Goal: Find specific page/section: Find specific page/section

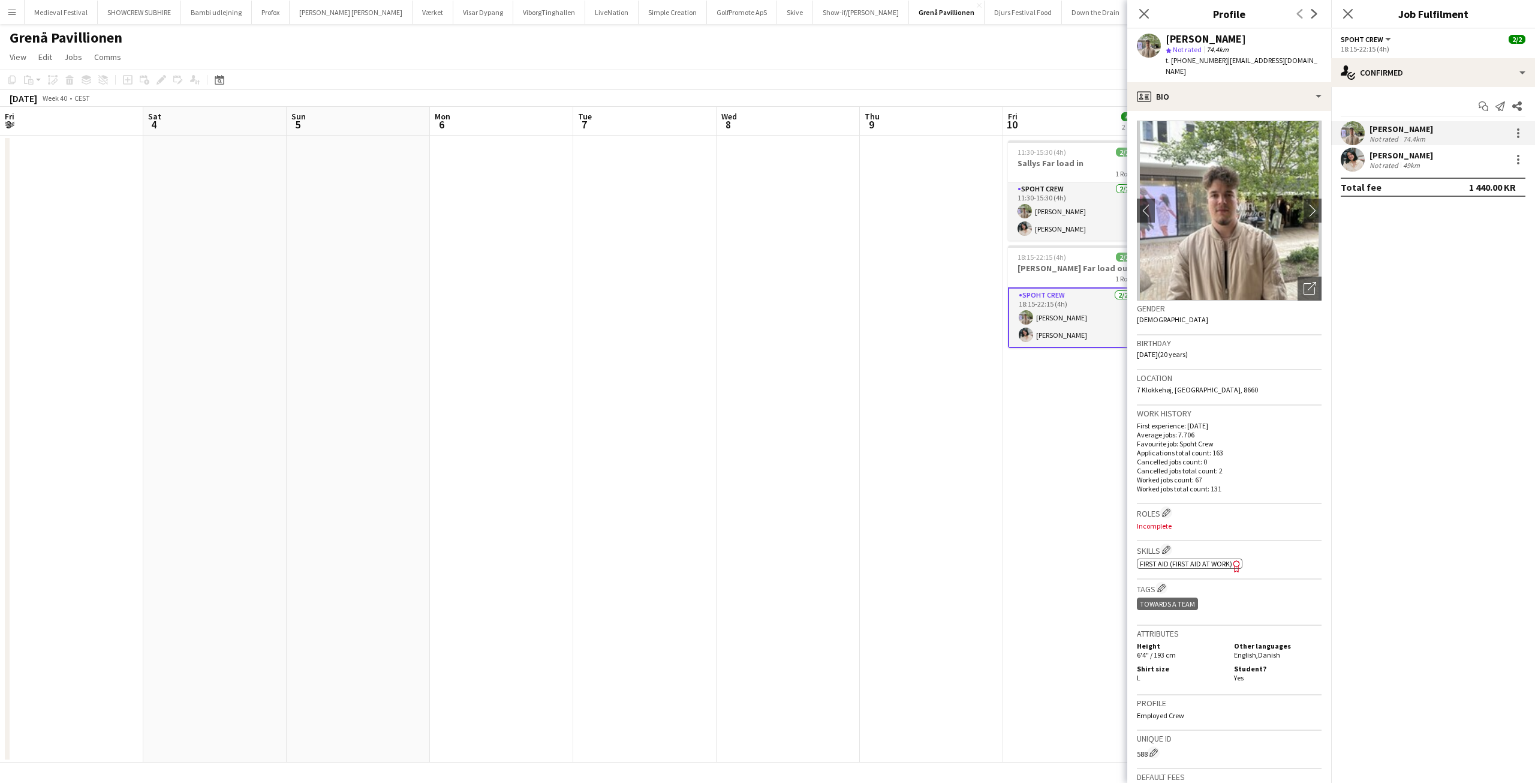
click at [7, 11] on button "Menu" at bounding box center [12, 12] width 24 height 24
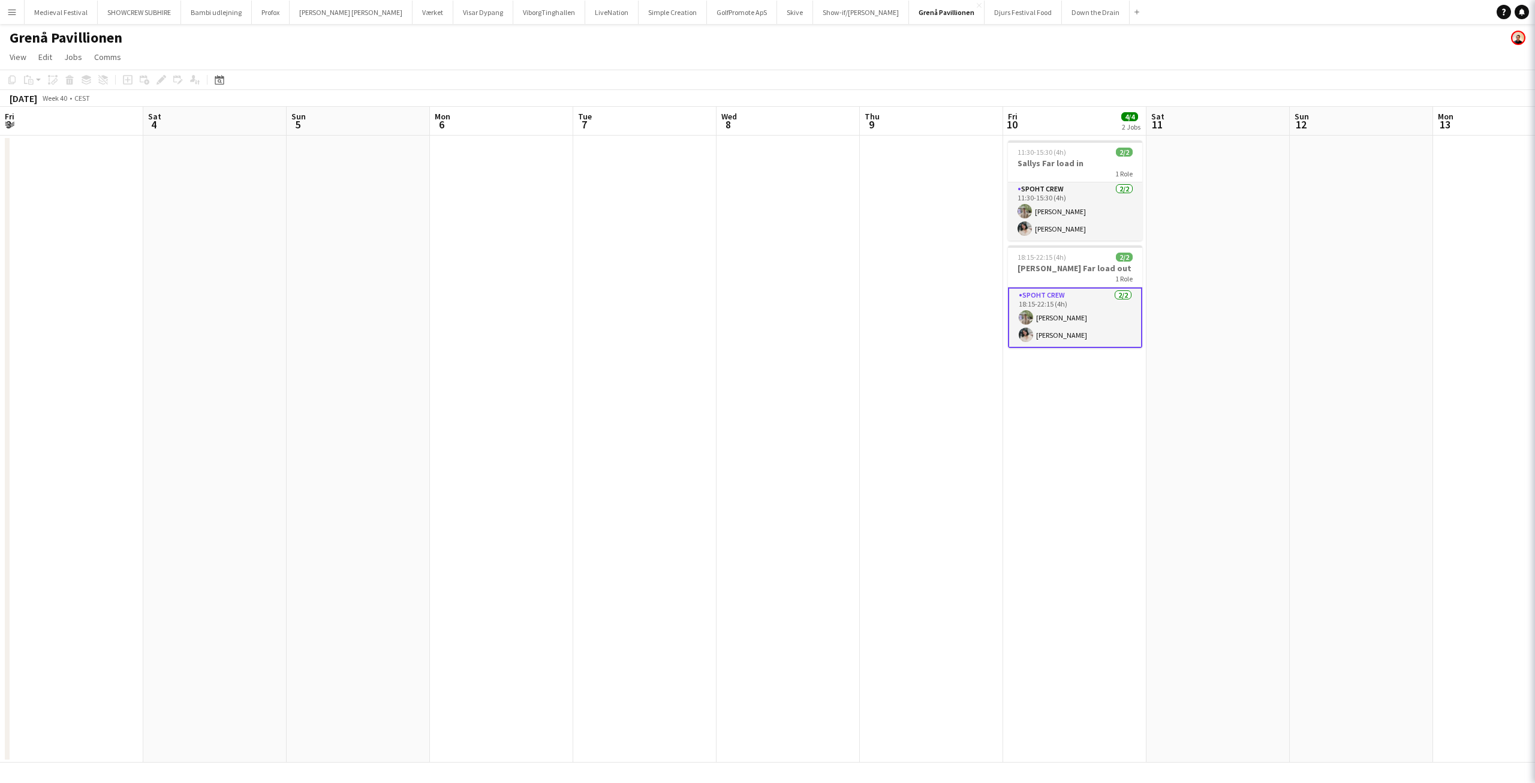
scroll to position [0, 413]
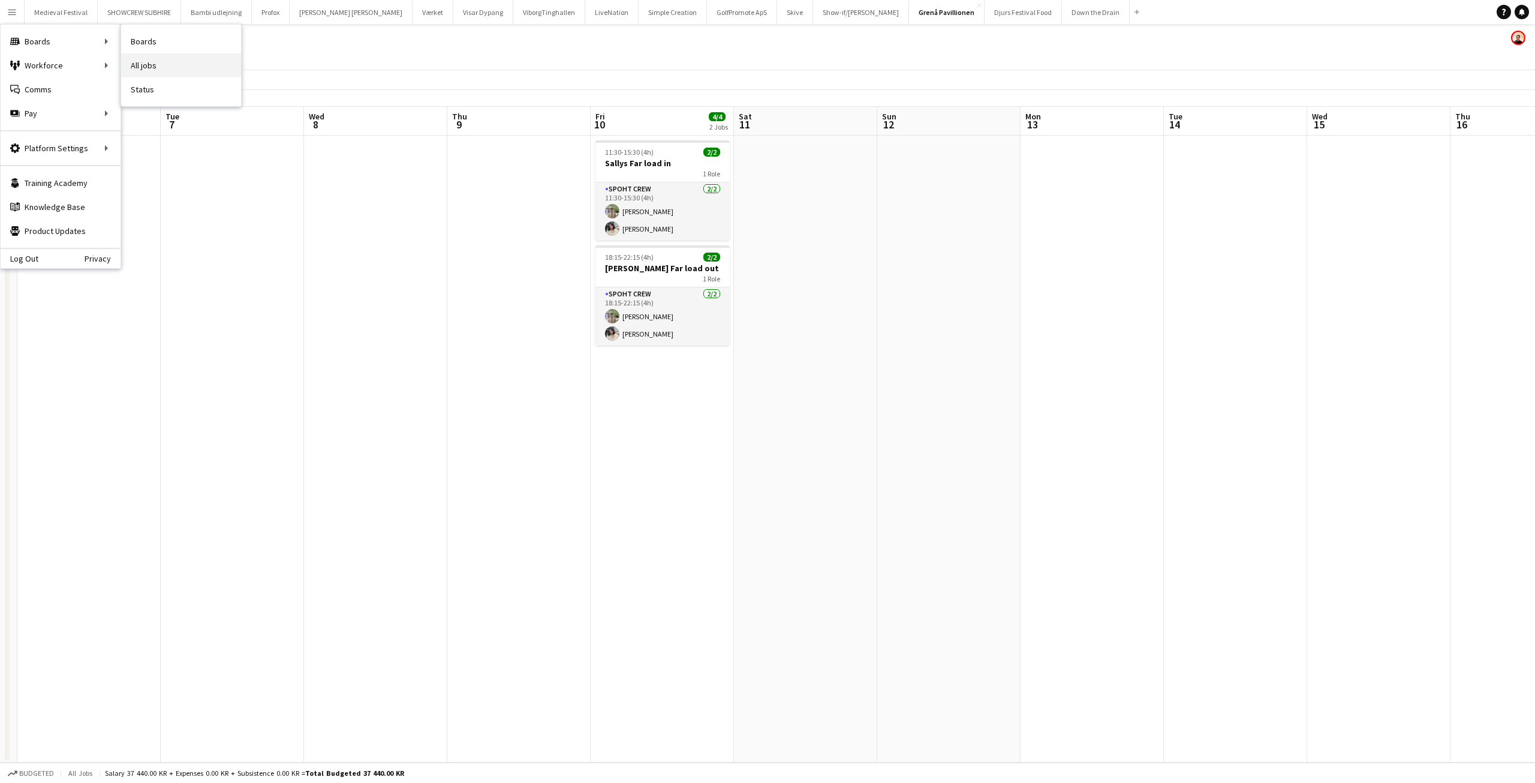
click at [163, 66] on link "All jobs" at bounding box center [181, 65] width 120 height 24
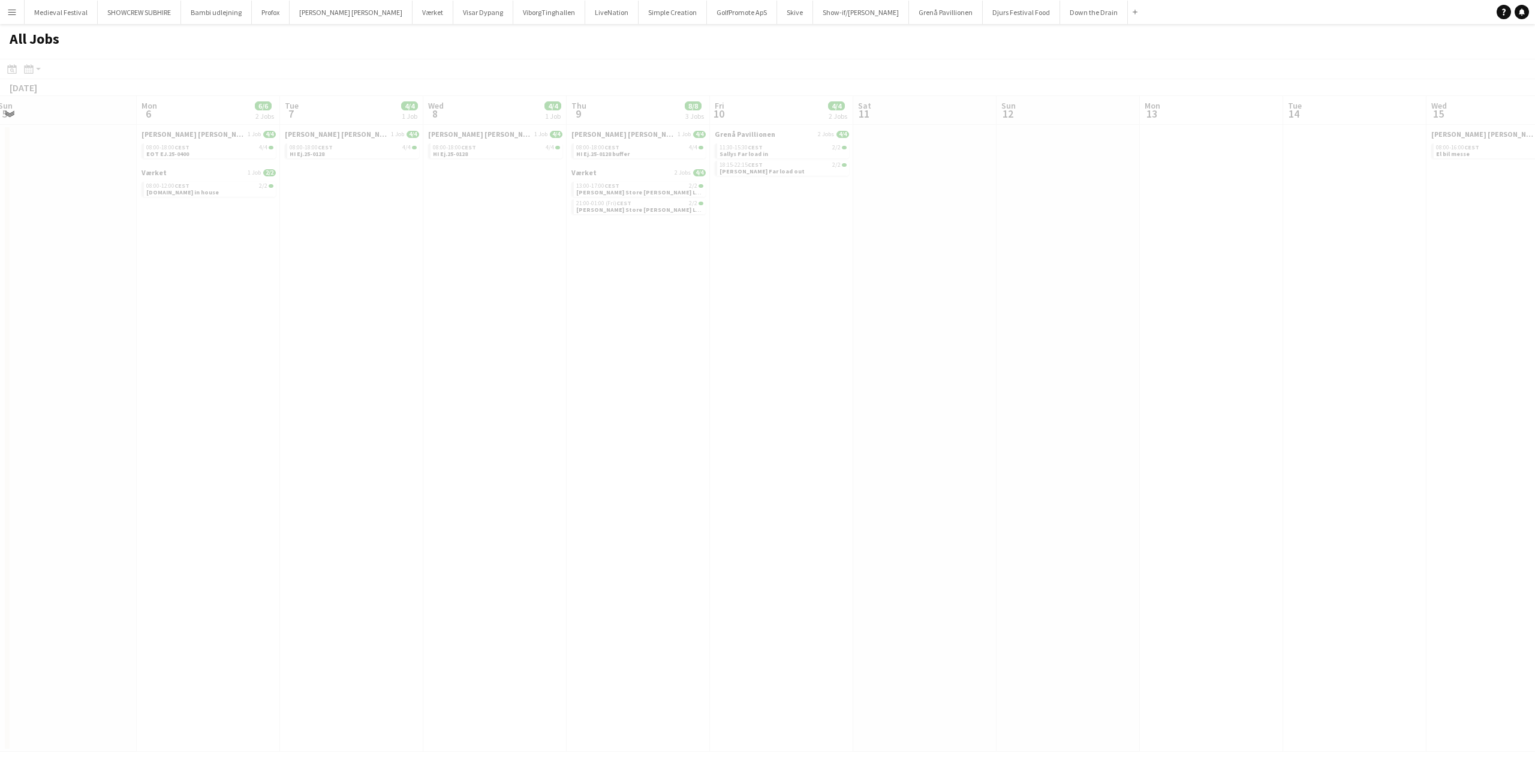
scroll to position [0, 496]
drag, startPoint x: 766, startPoint y: 379, endPoint x: 132, endPoint y: 318, distance: 637.4
click at [119, 315] on app-calendar-viewport "Fri 3 6/6 2 Jobs Sat 4 4/4 2 Jobs Sun 5 Mon 6 6/6 2 Jobs Tue 7 4/4 1 Job Wed 8 …" at bounding box center [767, 424] width 1535 height 656
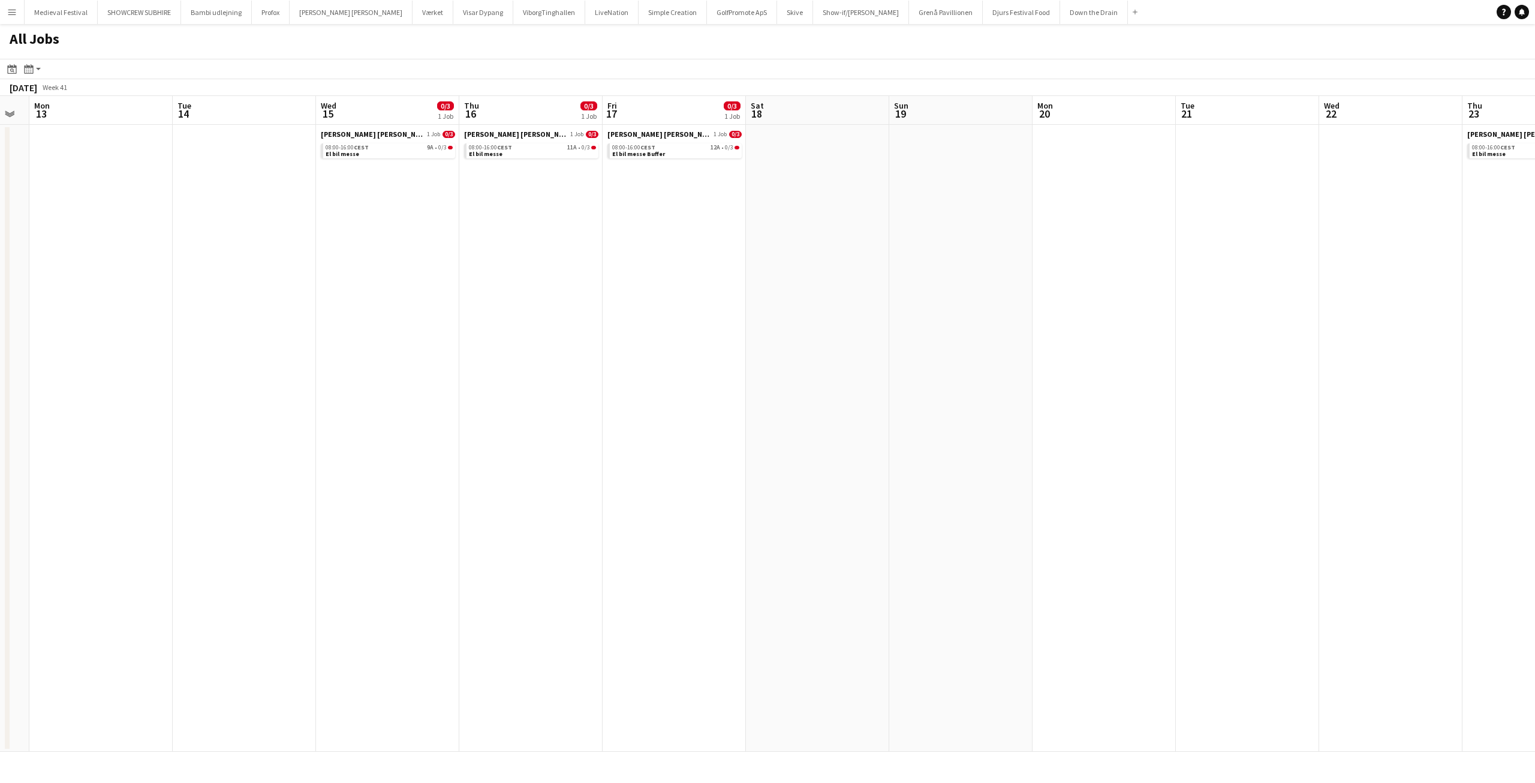
drag, startPoint x: 747, startPoint y: 271, endPoint x: 125, endPoint y: 273, distance: 621.3
click at [125, 273] on app-calendar-viewport "Fri 10 4/4 2 Jobs Sat 11 Sun 12 Mon 13 Tue 14 Wed 15 0/3 1 Job Thu 16 0/3 1 Job…" at bounding box center [767, 424] width 1535 height 656
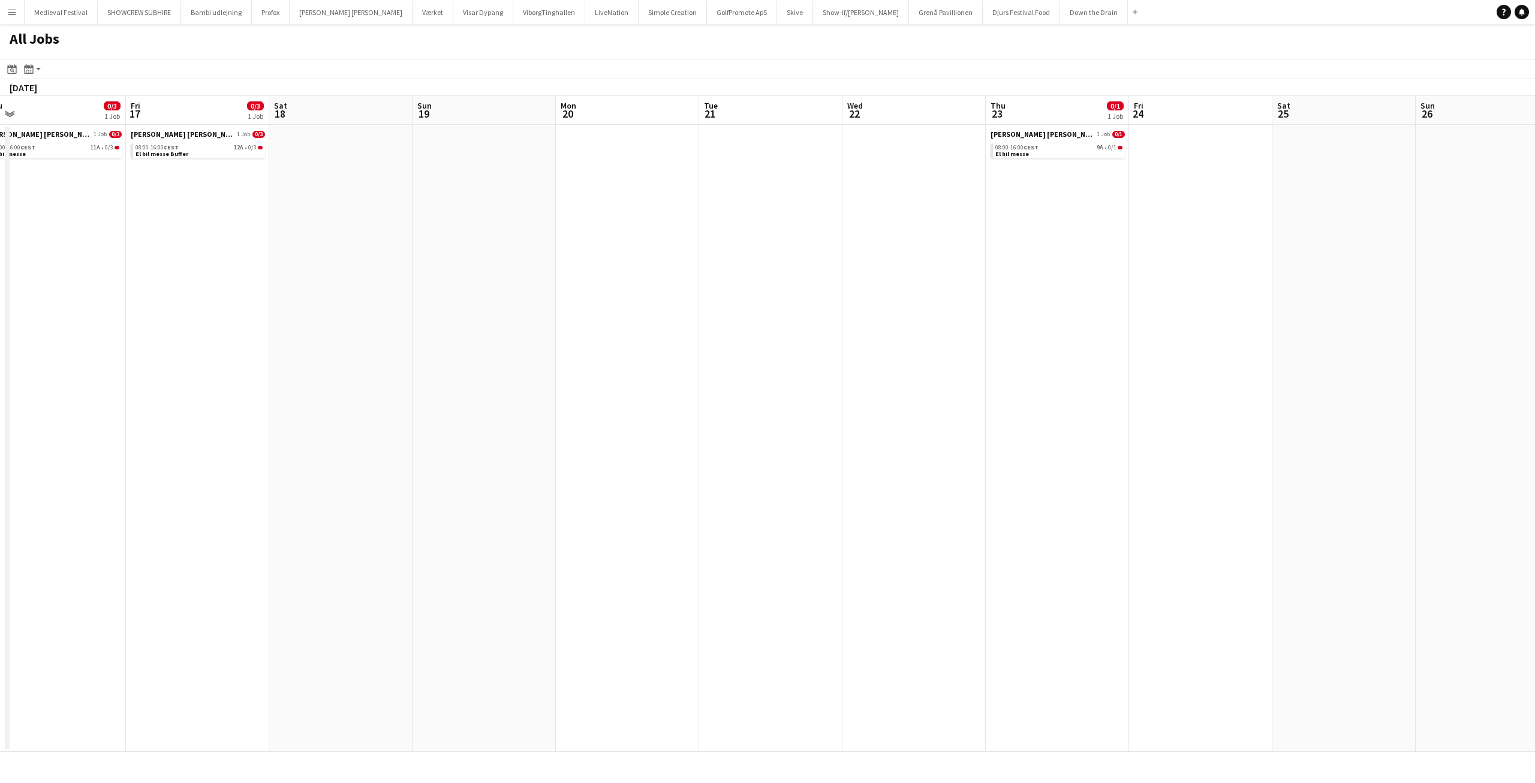
drag, startPoint x: 609, startPoint y: 275, endPoint x: 991, endPoint y: 345, distance: 389.0
click at [991, 345] on app-calendar-viewport "Tue 14 Wed 15 0/3 1 Job Thu 16 0/3 1 Job Fri 17 0/3 1 Job Sat 18 Sun 19 Mon 20 …" at bounding box center [767, 424] width 1535 height 656
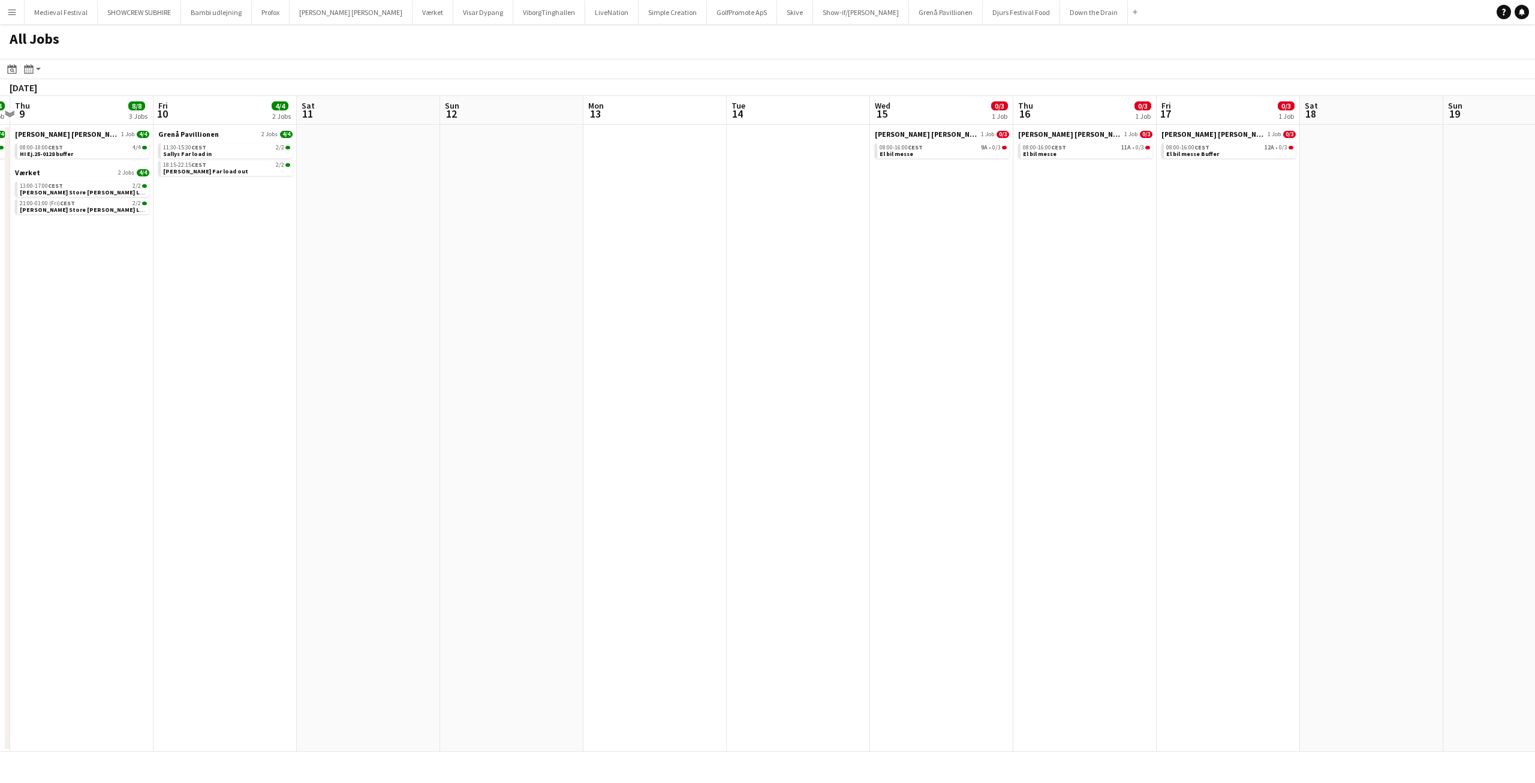
drag, startPoint x: 446, startPoint y: 302, endPoint x: 1121, endPoint y: 306, distance: 675.3
click at [1090, 306] on app-calendar-viewport "Tue 7 4/4 1 Job Wed 8 4/4 1 Job Thu 9 8/8 3 Jobs Fri 10 4/4 2 Jobs Sat 11 Sun 1…" at bounding box center [767, 424] width 1535 height 656
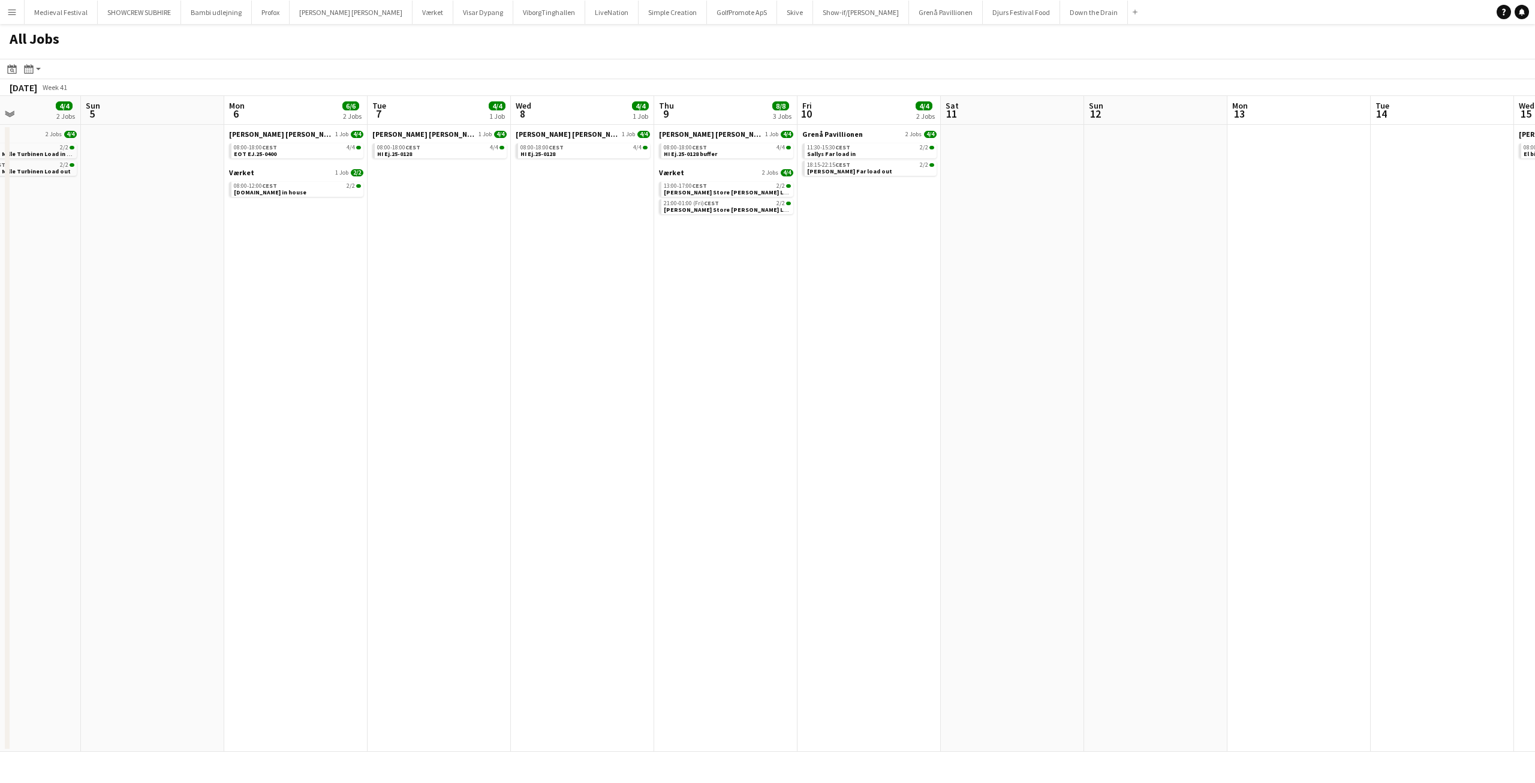
drag, startPoint x: 861, startPoint y: 291, endPoint x: 976, endPoint y: 279, distance: 115.8
click at [967, 279] on app-calendar-viewport "Fri 3 6/6 2 Jobs Sat 4 4/4 2 Jobs Sun 5 Mon 6 6/6 2 Jobs Tue 7 4/4 1 Job Wed 8 …" at bounding box center [767, 424] width 1535 height 656
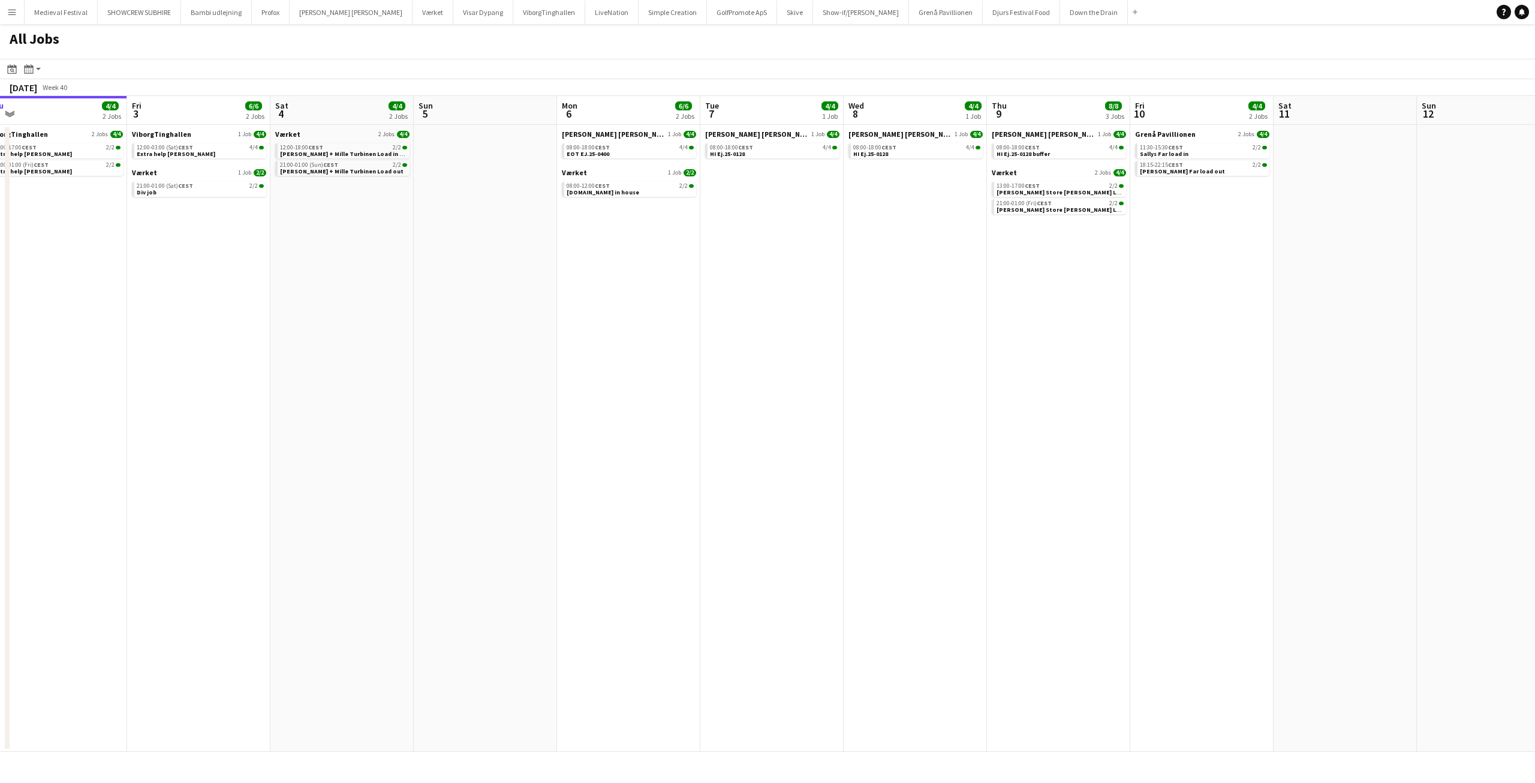
scroll to position [0, 261]
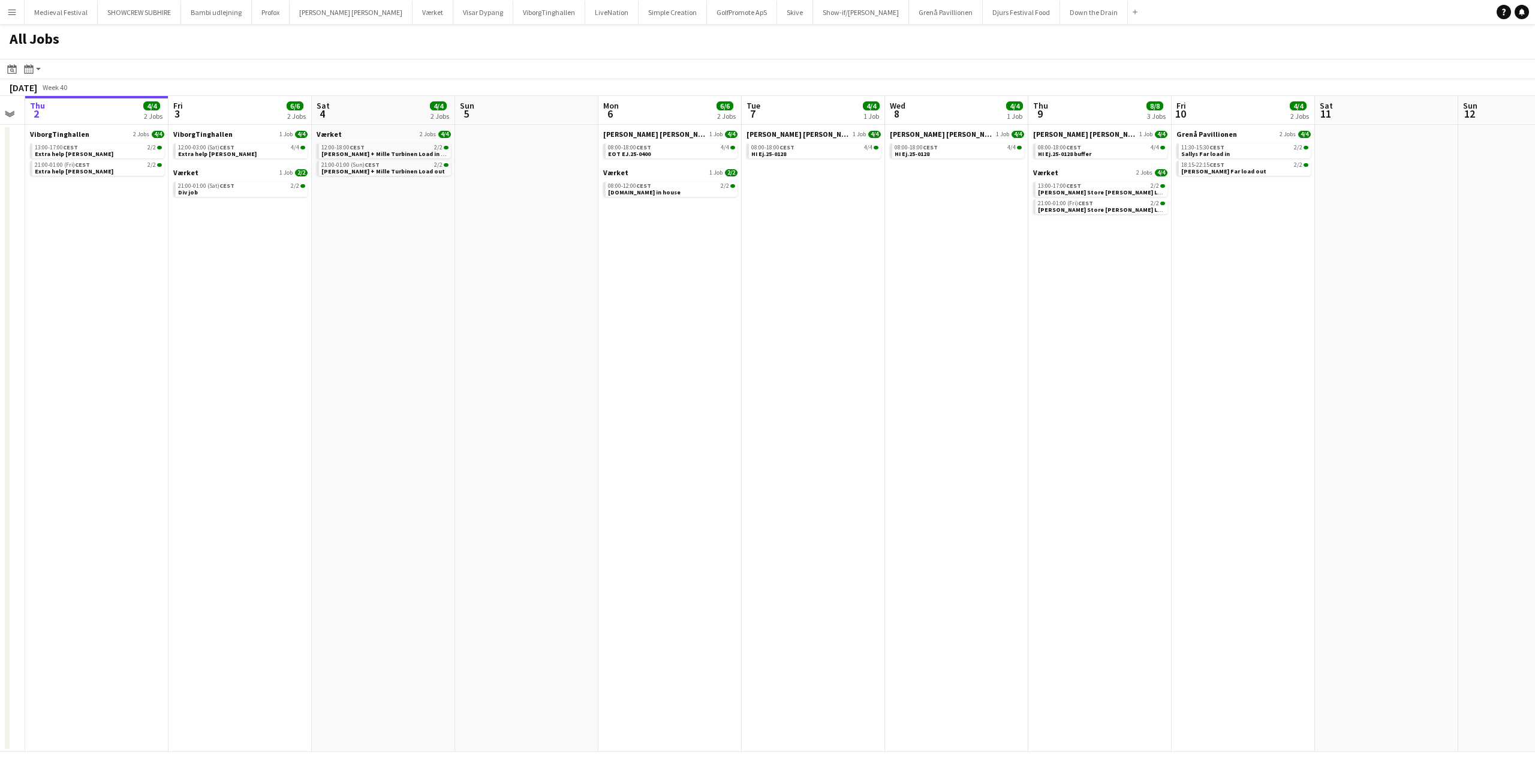
drag, startPoint x: 1111, startPoint y: 276, endPoint x: 1190, endPoint y: 297, distance: 81.8
click at [1198, 299] on app-calendar-viewport "Tue 30 Wed 1 Thu 2 4/4 2 Jobs Fri 3 6/6 2 Jobs Sat 4 4/4 2 Jobs Sun 5 Mon 6 6/6…" at bounding box center [767, 424] width 1535 height 656
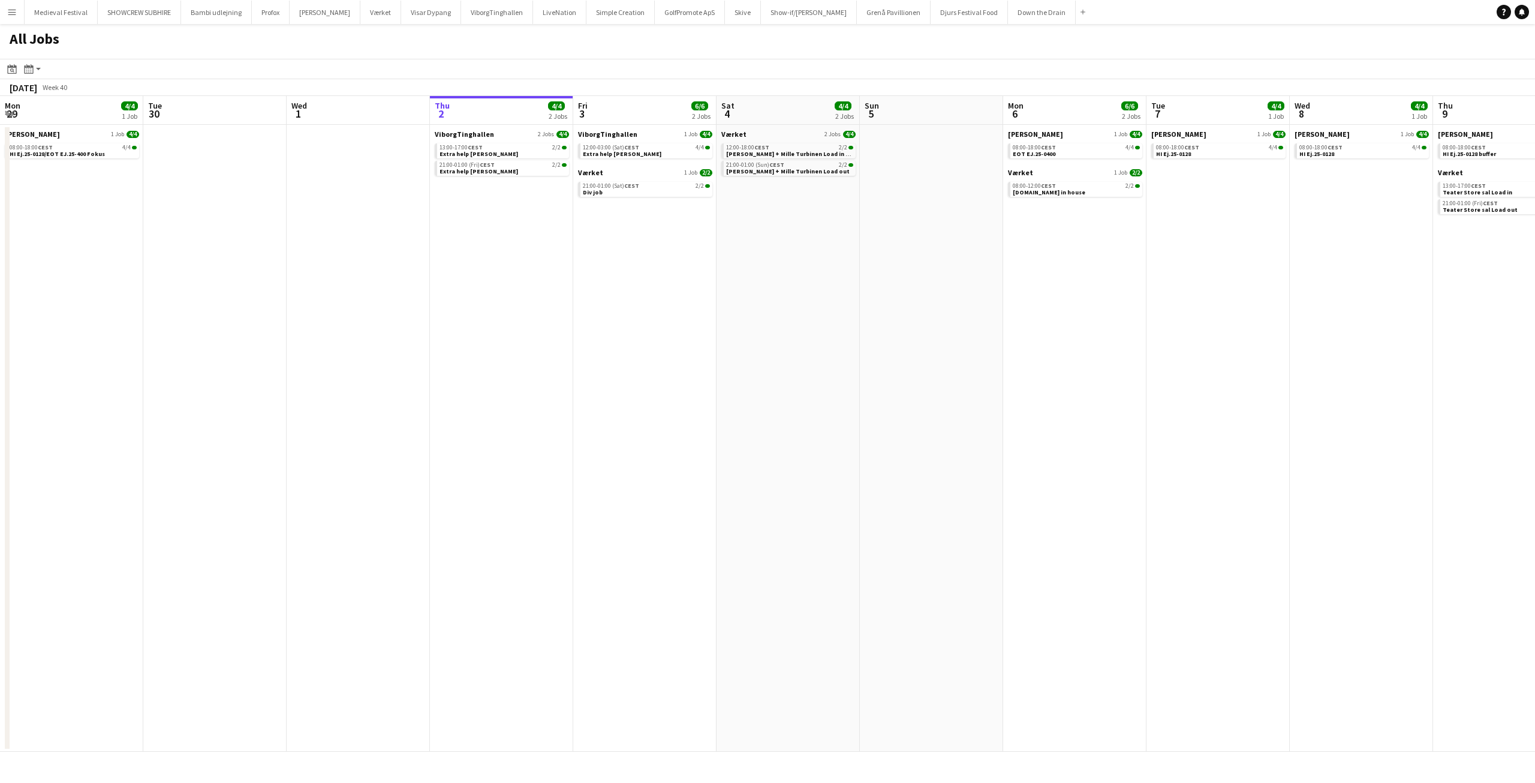
scroll to position [0, 287]
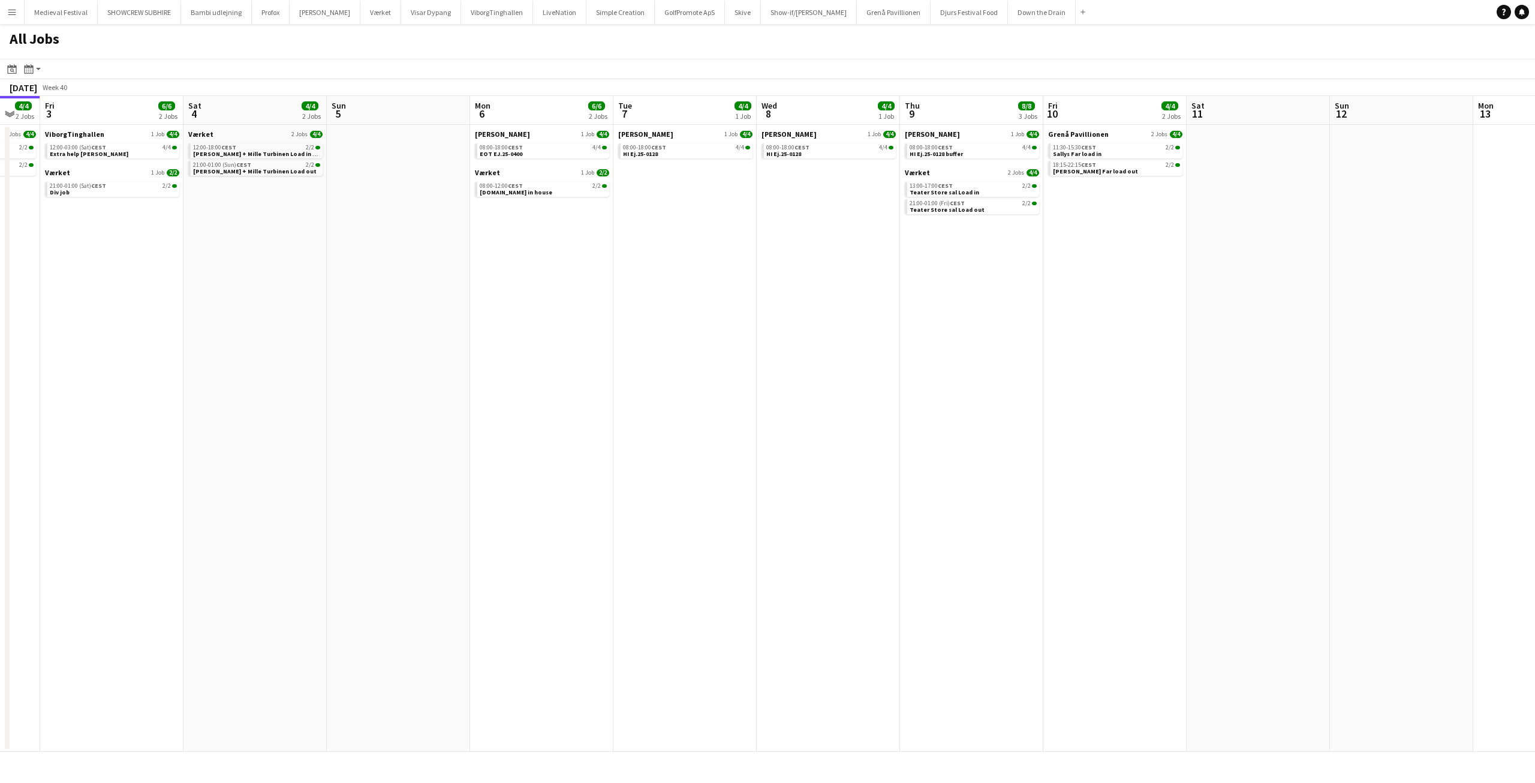
drag, startPoint x: 831, startPoint y: 268, endPoint x: 296, endPoint y: 260, distance: 534.4
click at [397, 269] on app-calendar-viewport "Mon 29 4/4 1 Job Tue 30 Wed 1 Thu 2 4/4 2 Jobs Fri 3 6/6 2 Jobs Sat 4 4/4 2 Job…" at bounding box center [767, 424] width 1535 height 656
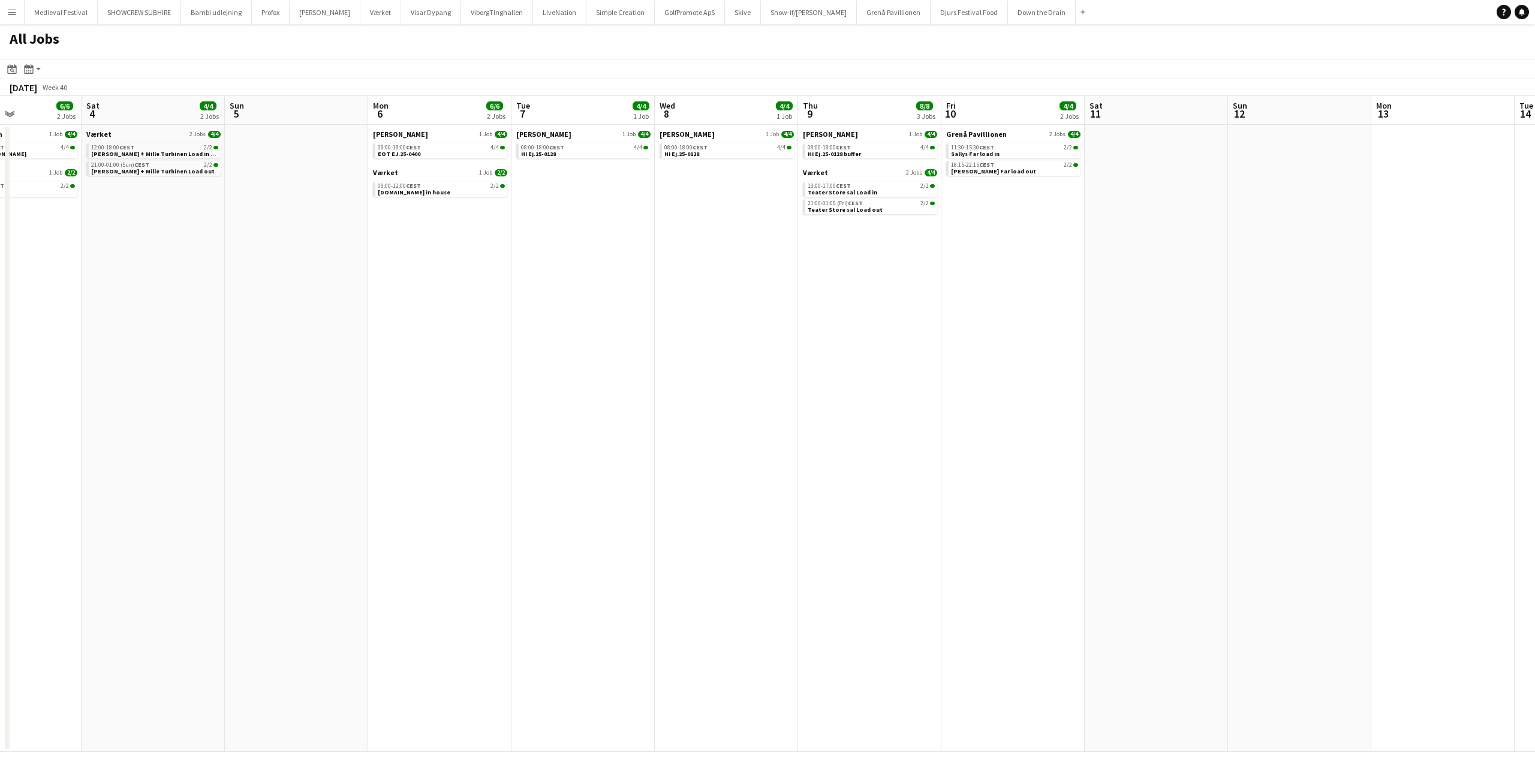
scroll to position [0, 250]
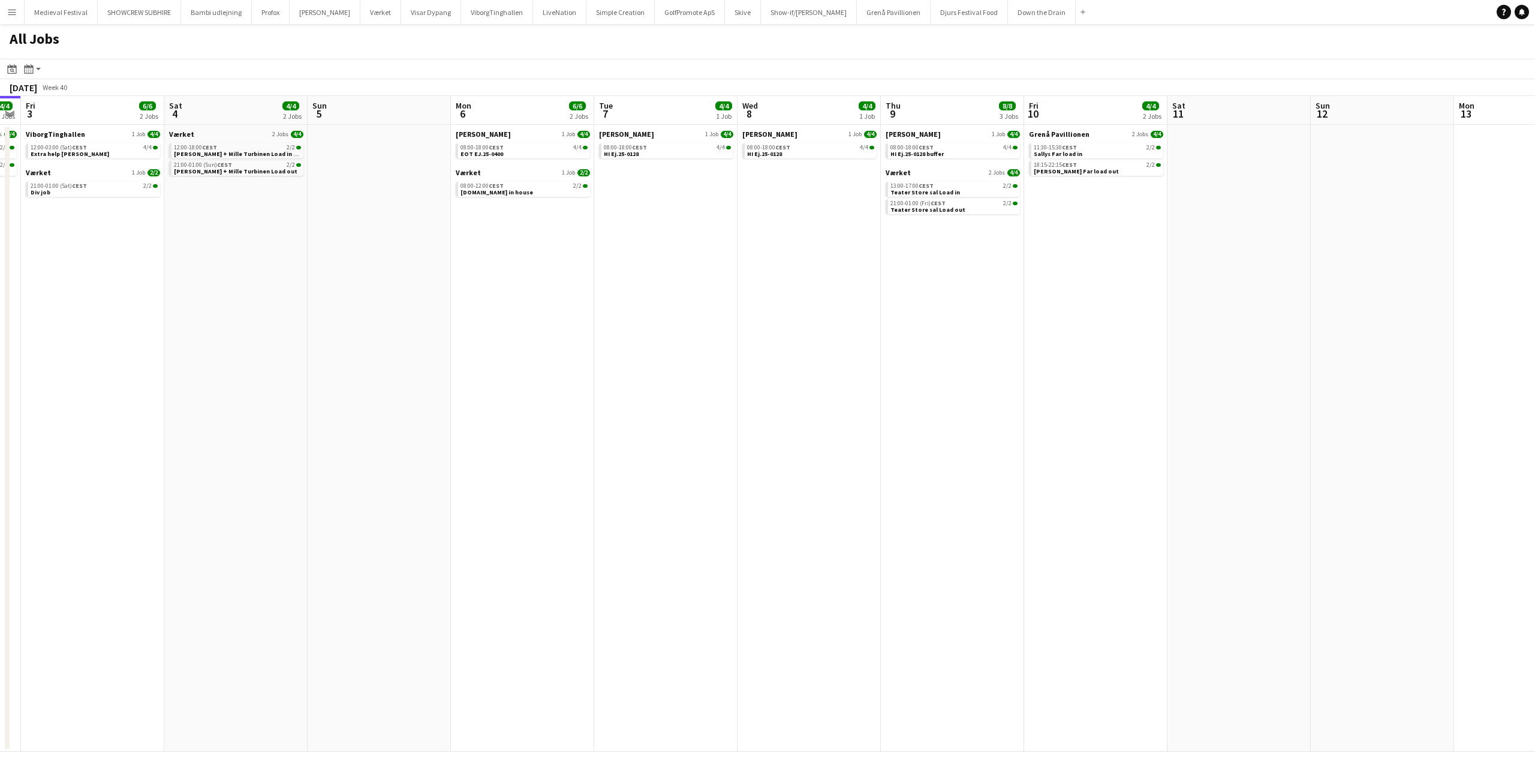
drag, startPoint x: 405, startPoint y: 317, endPoint x: 1036, endPoint y: 375, distance: 633.7
click at [838, 365] on app-calendar-viewport "Wed 1 Thu 2 4/4 2 Jobs Fri 3 6/6 2 Jobs Sat 4 4/4 2 Jobs Sun 5 Mon 6 6/6 2 Jobs…" at bounding box center [767, 424] width 1535 height 656
